Goal: Task Accomplishment & Management: Manage account settings

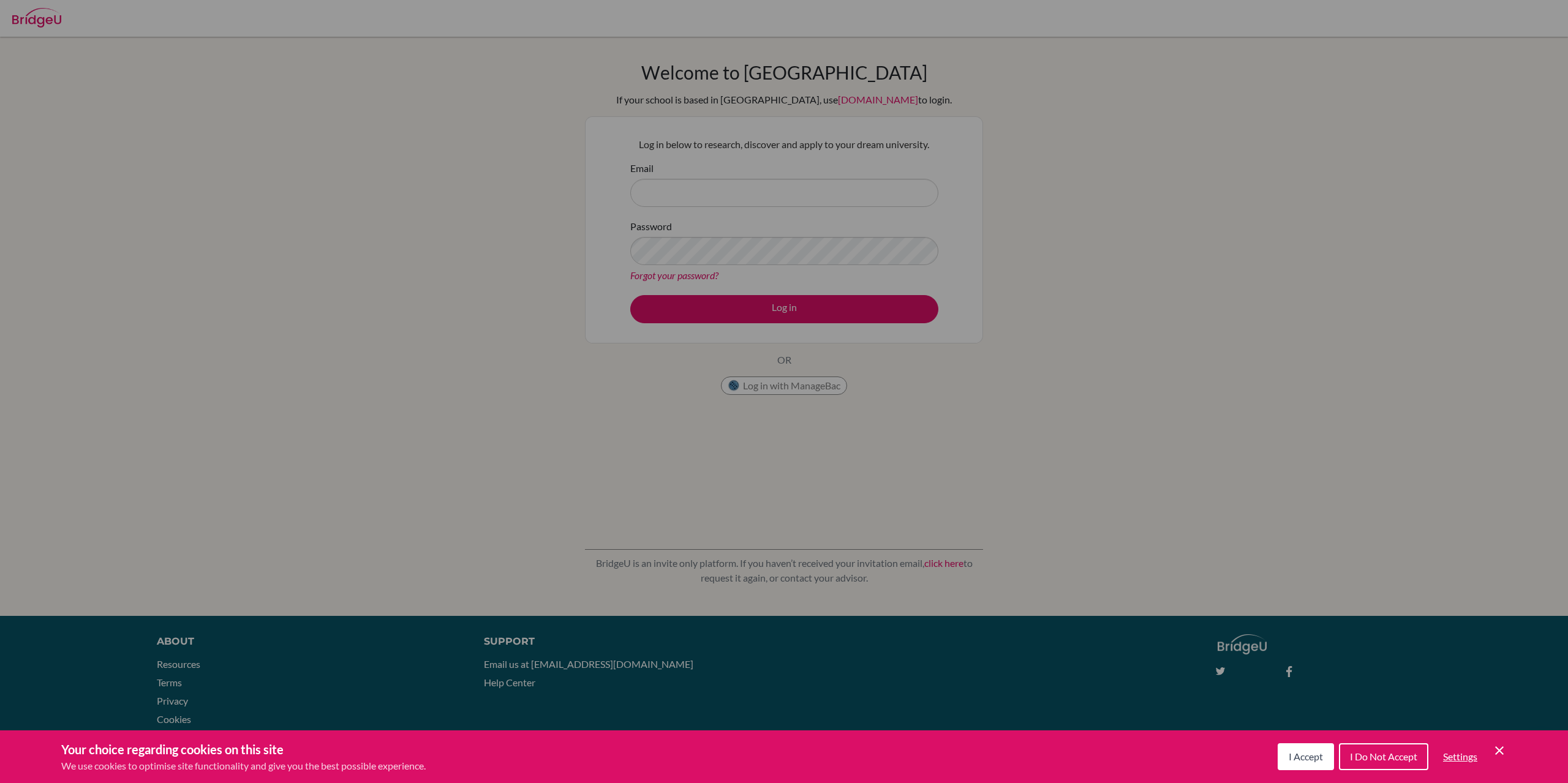
click at [1386, 755] on span "I Do Not Accept" at bounding box center [1383, 757] width 67 height 12
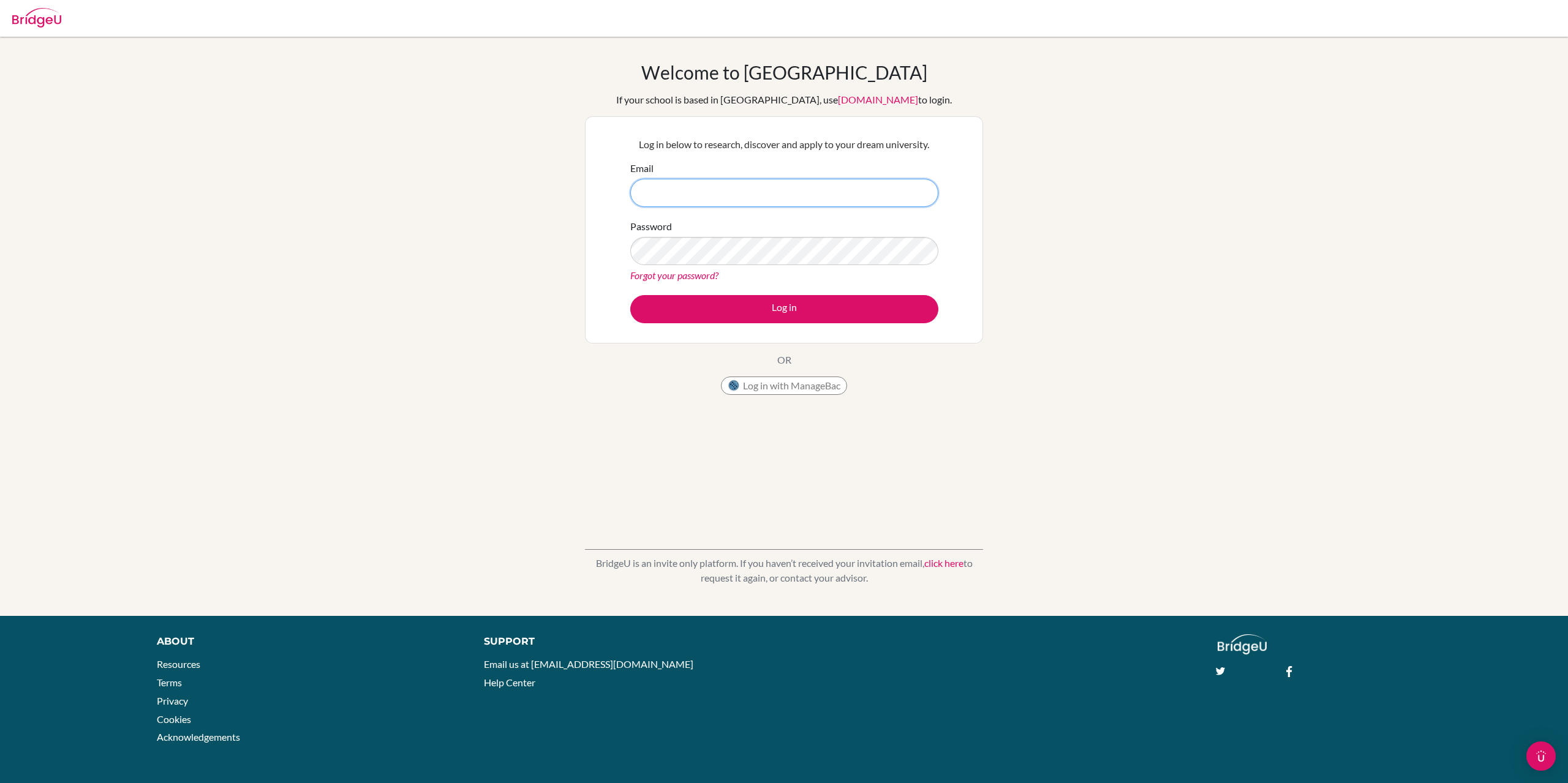
click at [701, 183] on input "Email" at bounding box center [784, 193] width 308 height 28
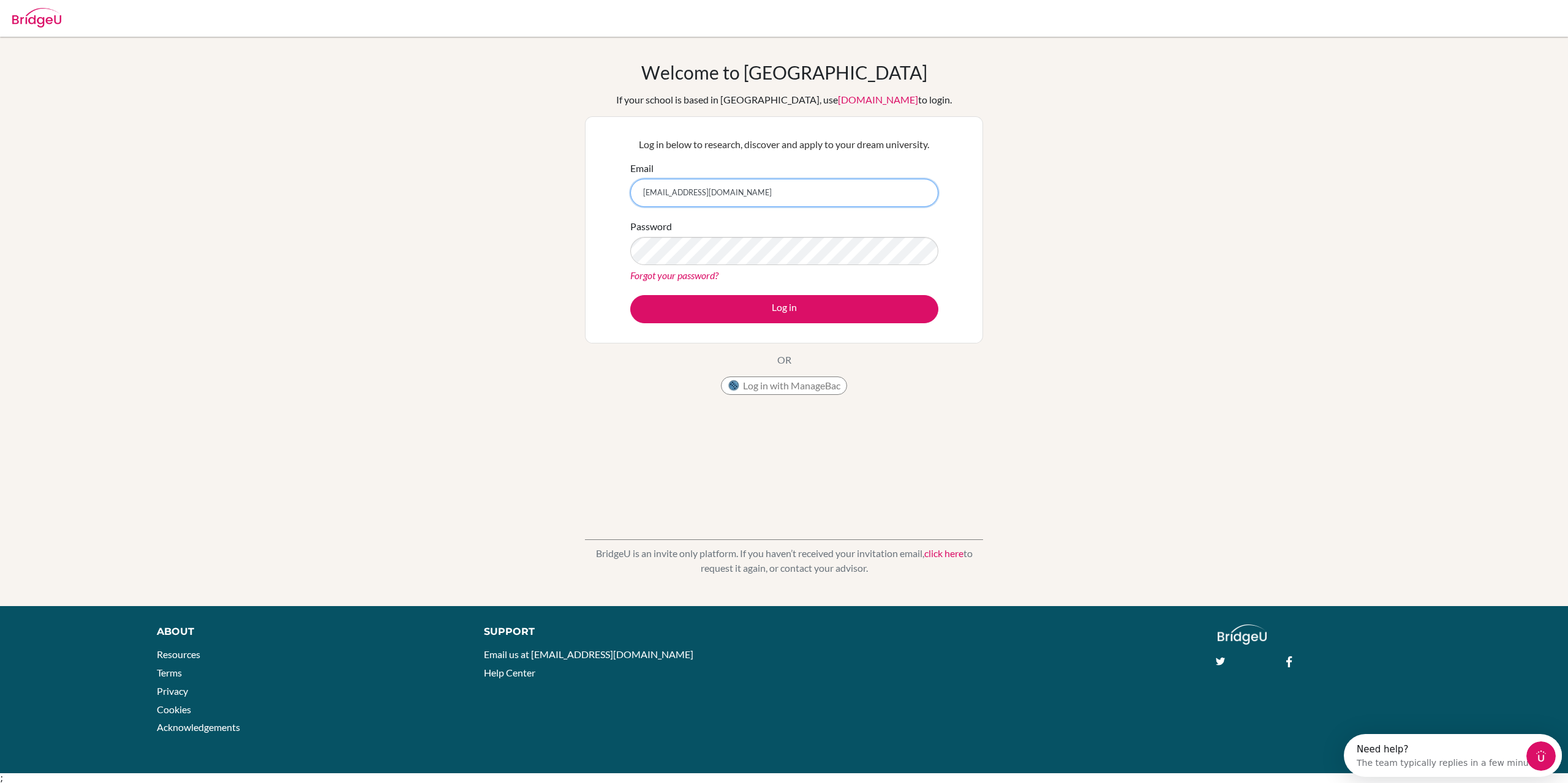
type input "[EMAIL_ADDRESS][DOMAIN_NAME]"
click at [630, 295] on button "Log in" at bounding box center [784, 309] width 308 height 28
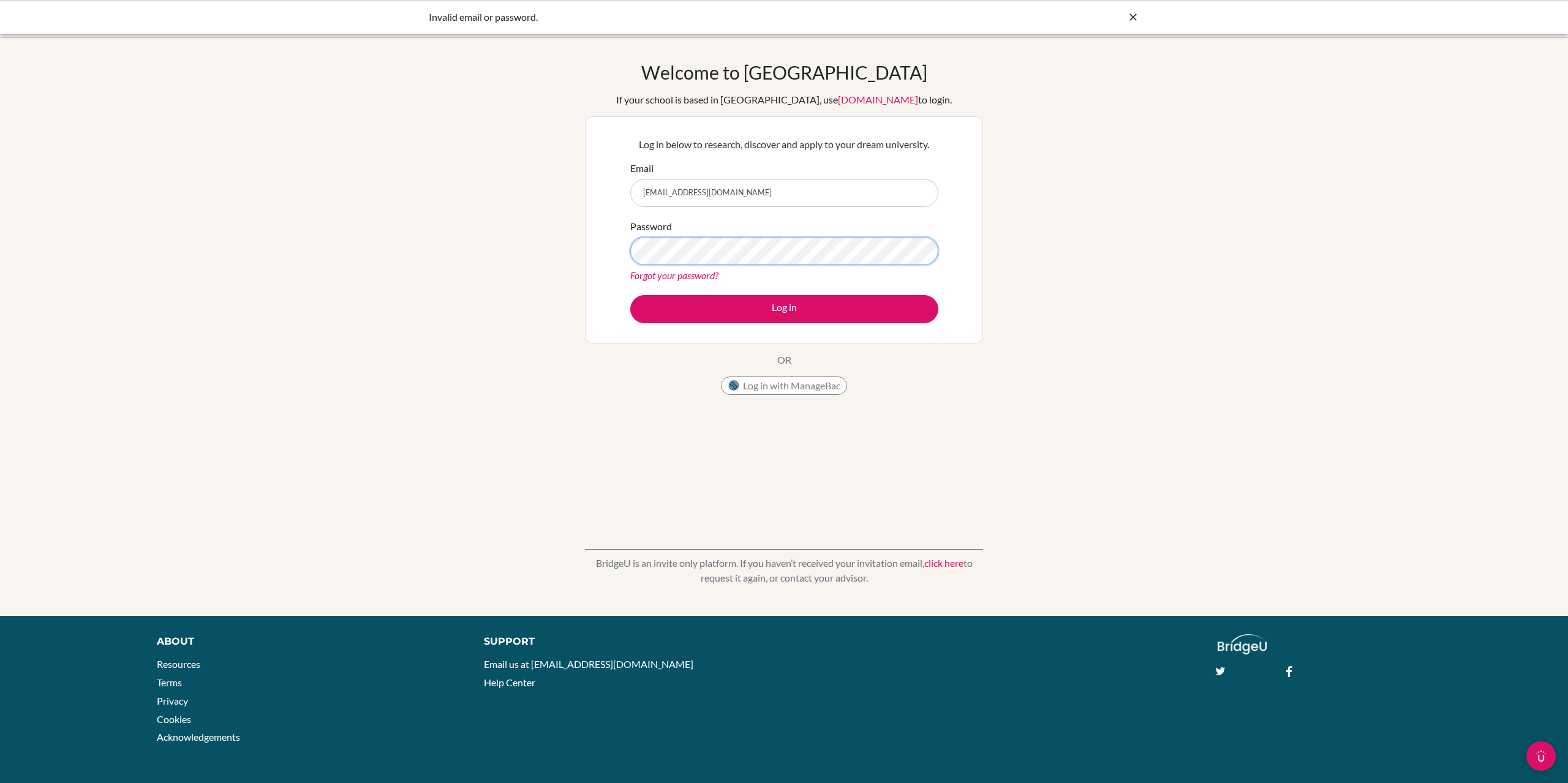
click at [630, 295] on button "Log in" at bounding box center [784, 309] width 308 height 28
click at [1138, 21] on icon at bounding box center [1133, 18] width 13 height 13
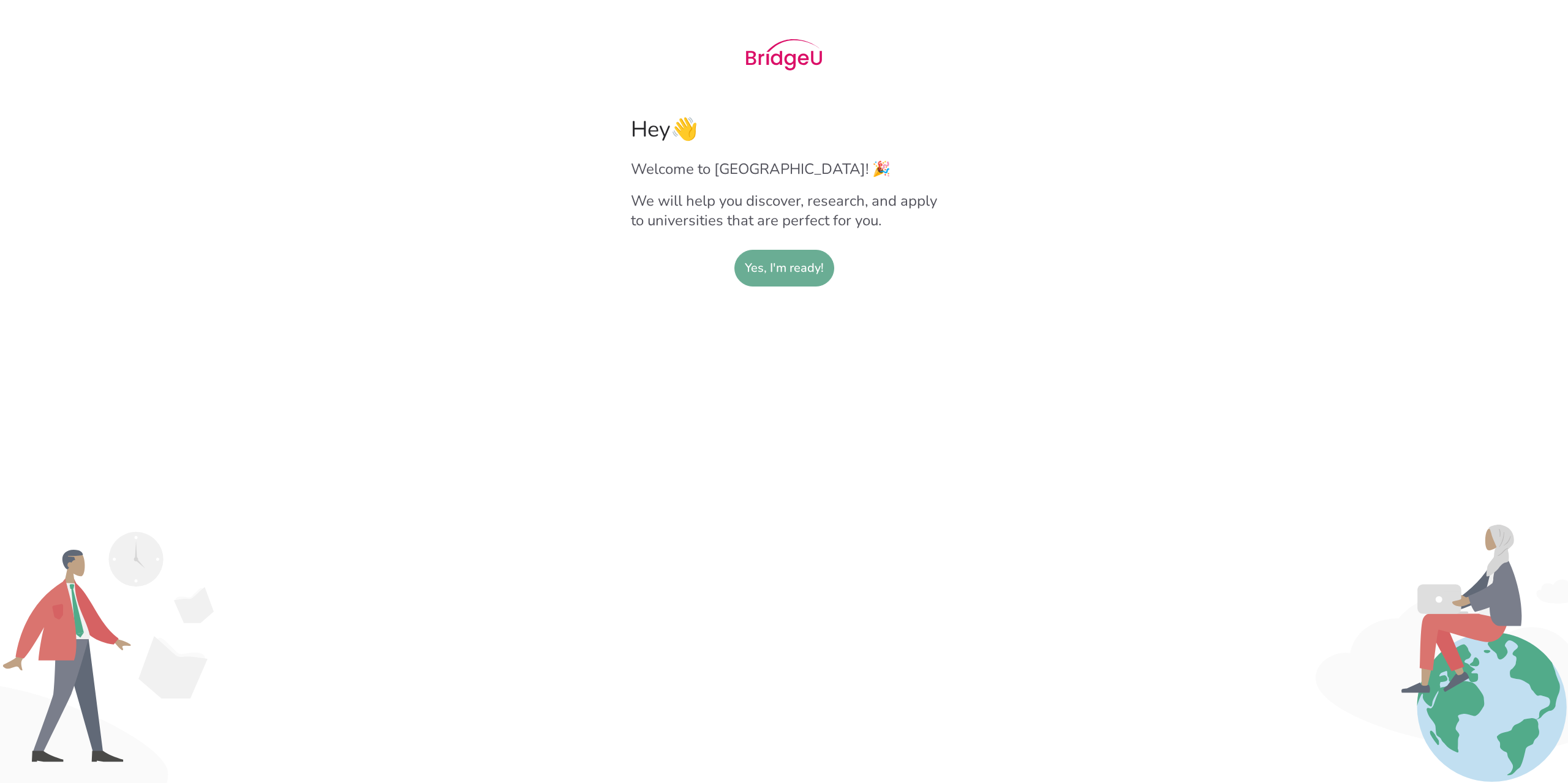
click at [764, 274] on slot "Yes, I'm ready!" at bounding box center [784, 268] width 79 height 36
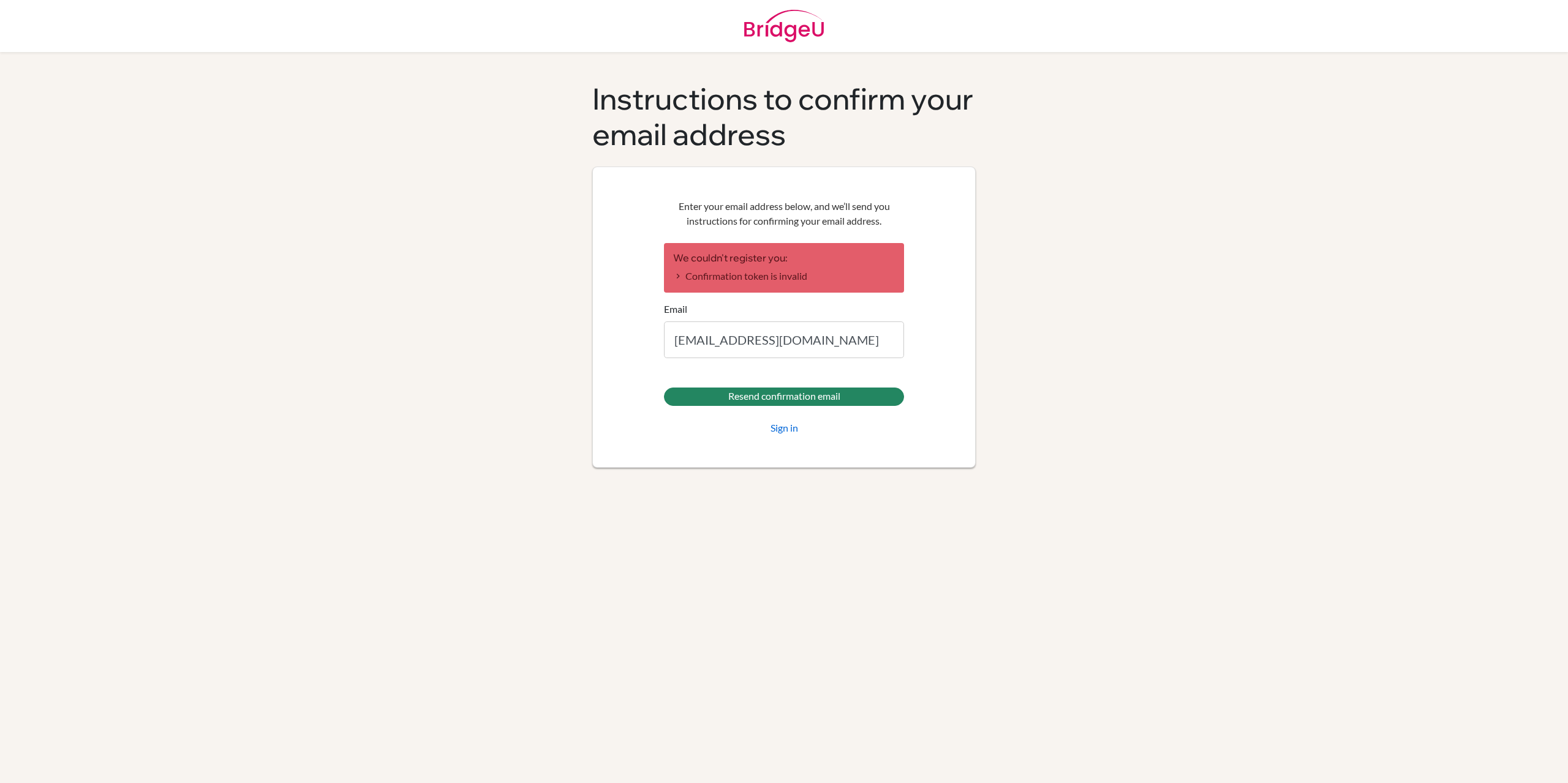
type input "[EMAIL_ADDRESS][DOMAIN_NAME]"
click at [664, 387] on input "Resend confirmation email" at bounding box center [784, 396] width 240 height 18
